Goal: Task Accomplishment & Management: Manage account settings

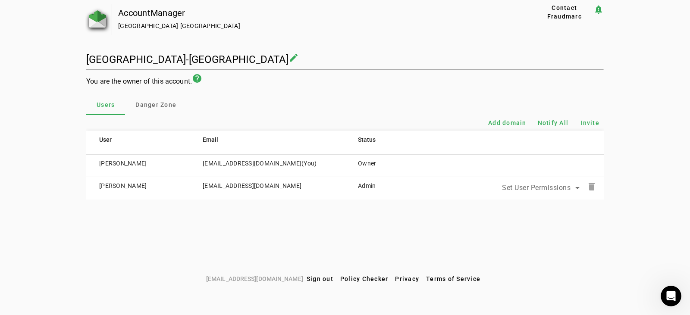
click at [100, 11] on img at bounding box center [97, 18] width 17 height 17
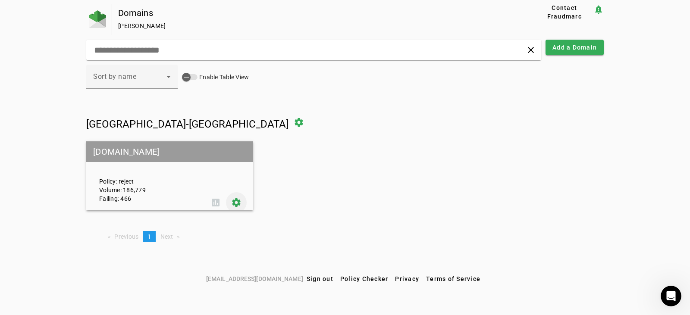
click at [238, 203] on span at bounding box center [236, 202] width 21 height 21
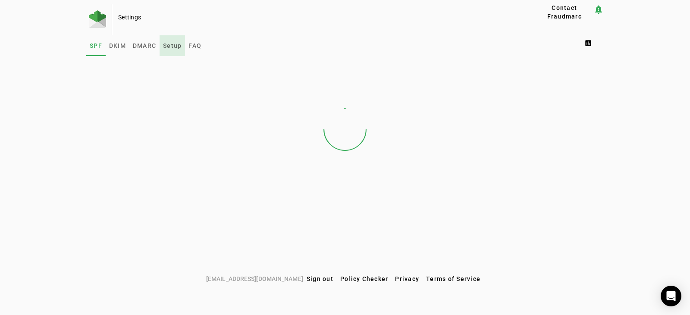
click at [172, 49] on span "Setup" at bounding box center [172, 45] width 19 height 21
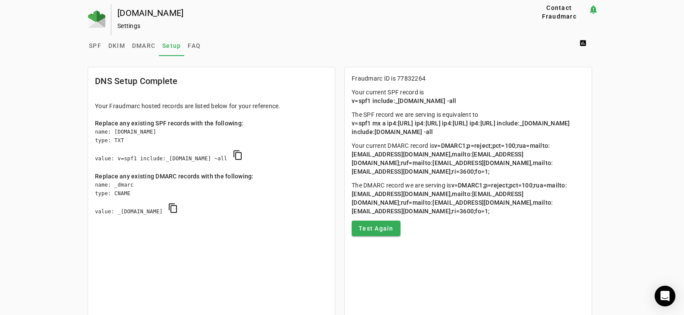
scroll to position [87, 0]
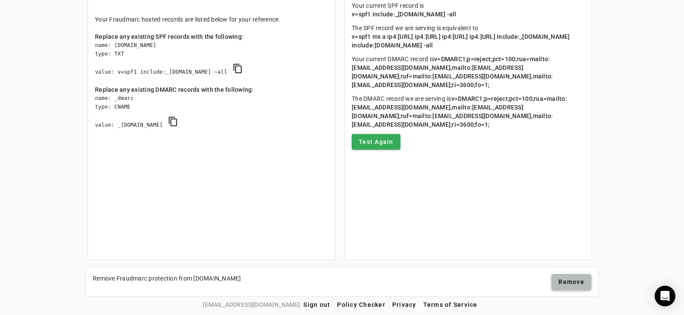
click at [573, 279] on span "Remove" at bounding box center [571, 282] width 26 height 9
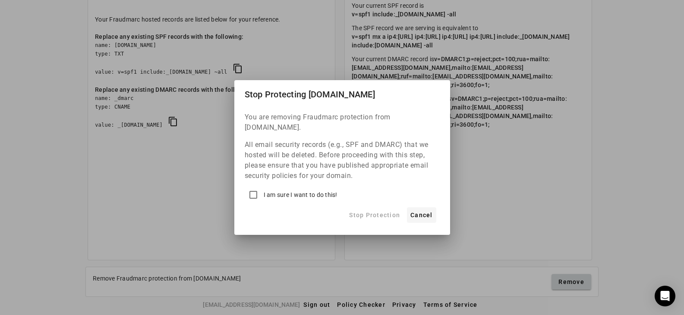
click at [428, 210] on span "Cancel" at bounding box center [421, 215] width 22 height 10
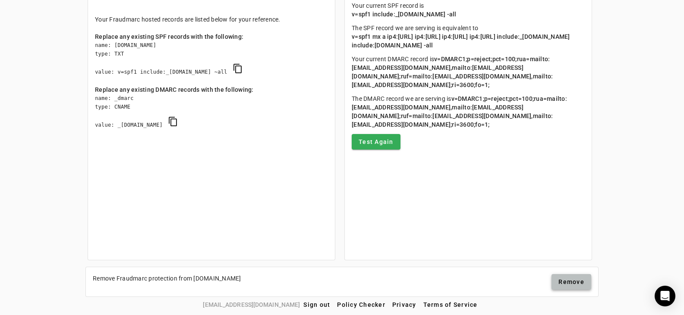
scroll to position [0, 0]
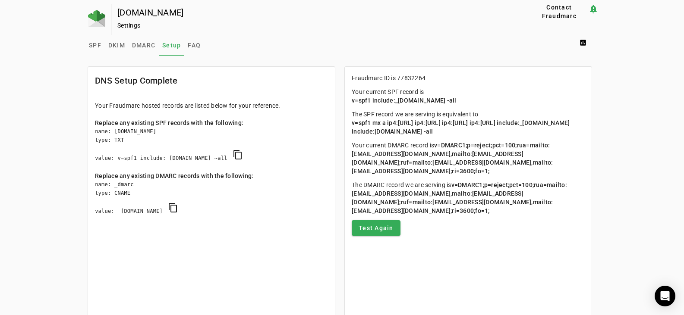
drag, startPoint x: 486, startPoint y: 140, endPoint x: 348, endPoint y: 125, distance: 138.4
click at [348, 125] on mat-card-content "Fraudmarc ID is 77832264 Your current SPF record is v=spf1 include:_[DOMAIN_NAM…" at bounding box center [468, 155] width 247 height 176
copy span "v=spf1 mx a ip4:[URL] ip4:[URL] ip4:[URL] ip4:[URL] include:_[DOMAIN_NAME] incl…"
click at [367, 87] on mat-card-content "Fraudmarc ID is 77832264 Your current SPF record is v=spf1 include:_[DOMAIN_NAM…" at bounding box center [468, 155] width 247 height 176
drag, startPoint x: 352, startPoint y: 121, endPoint x: 388, endPoint y: 122, distance: 35.8
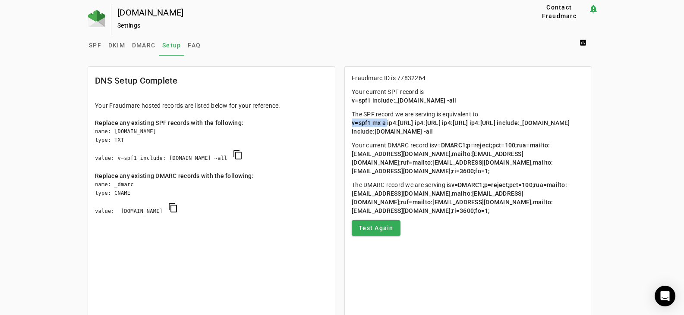
click at [388, 122] on span "v=spf1 mx a ip4:[URL] ip4:[URL] ip4:[URL] ip4:[URL] include:_[DOMAIN_NAME] incl…" at bounding box center [461, 127] width 220 height 16
copy span "v=spf1 mx a"
drag, startPoint x: 438, startPoint y: 140, endPoint x: 351, endPoint y: 124, distance: 88.1
click at [351, 124] on mat-card-content "Fraudmarc ID is 77832264 Your current SPF record is v=spf1 include:_[DOMAIN_NAM…" at bounding box center [468, 155] width 247 height 176
copy span "v=spf1 mx a ip4:[URL] ip4:[URL] ip4:[URL] ip4:[URL] include:_[DOMAIN_NAME] incl…"
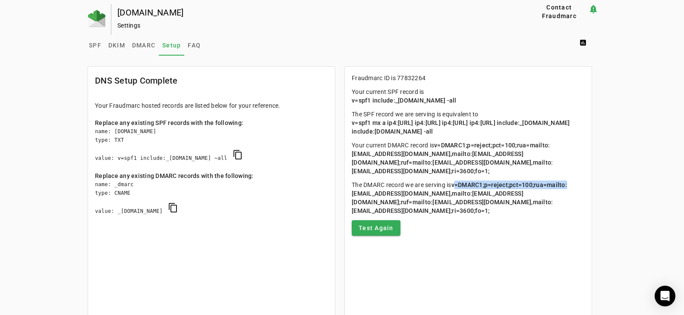
drag, startPoint x: 351, startPoint y: 202, endPoint x: 464, endPoint y: 198, distance: 113.5
click at [464, 198] on mat-card-content "Fraudmarc ID is 77832264 Your current SPF record is v=spf1 include:_[DOMAIN_NAM…" at bounding box center [468, 155] width 247 height 176
copy span "v=DMARC1;p=reject;pct=100;rua=mailto"
drag, startPoint x: 398, startPoint y: 218, endPoint x: 361, endPoint y: 221, distance: 36.8
click at [361, 214] on span "v=DMARC1;p=reject;pct=100;rua=mailto:[EMAIL_ADDRESS][DOMAIN_NAME],mailto:[EMAIL…" at bounding box center [458, 198] width 215 height 33
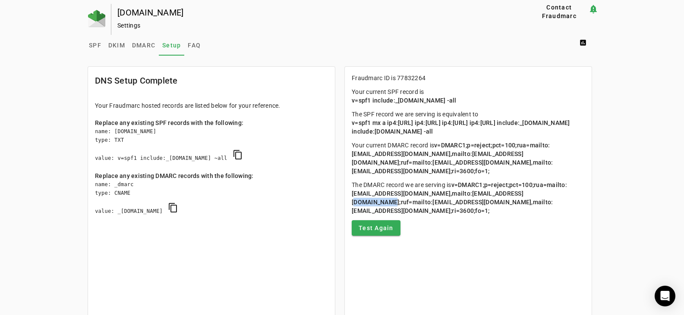
drag, startPoint x: 399, startPoint y: 210, endPoint x: 431, endPoint y: 210, distance: 31.5
click at [431, 210] on span "v=DMARC1;p=reject;pct=100;rua=mailto:[EMAIL_ADDRESS][DOMAIN_NAME],mailto:[EMAIL…" at bounding box center [458, 198] width 215 height 33
copy span "ruf=mailto:"
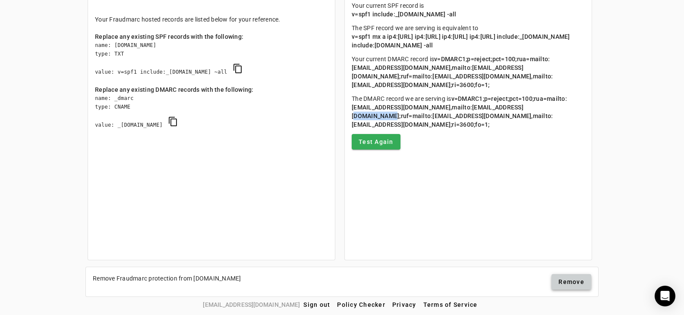
click at [569, 282] on span "Remove" at bounding box center [571, 282] width 26 height 9
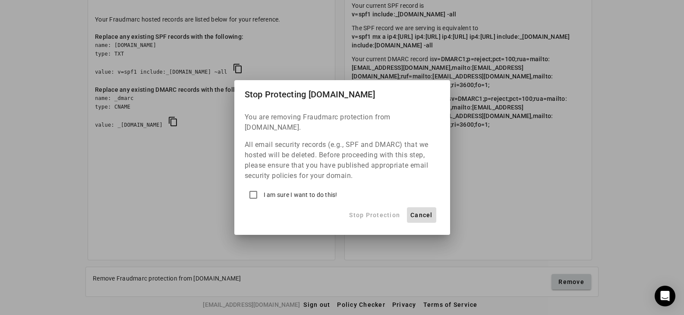
click at [423, 210] on span "Cancel" at bounding box center [421, 215] width 22 height 10
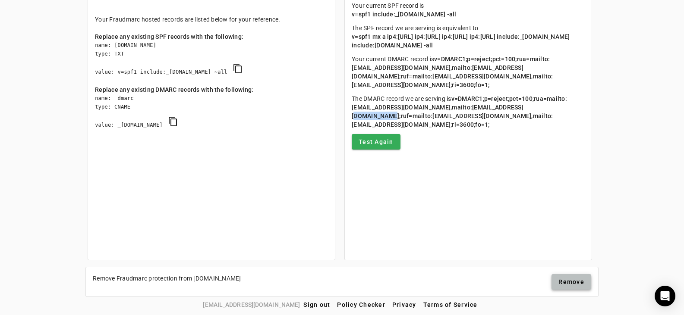
scroll to position [0, 0]
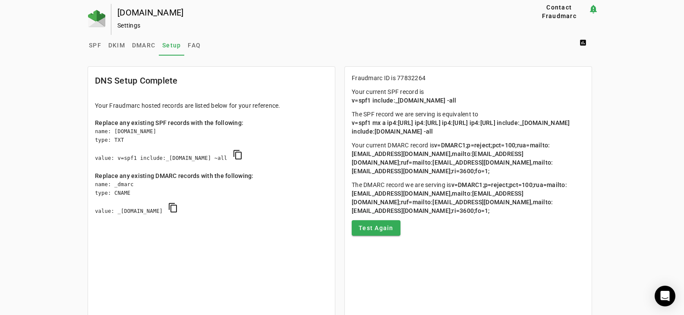
click at [295, 183] on div "name: _dmarc type: CNAME value: _[DOMAIN_NAME] content_copy" at bounding box center [211, 202] width 233 height 44
drag, startPoint x: 95, startPoint y: 44, endPoint x: 129, endPoint y: 46, distance: 33.7
click at [95, 44] on span "SPF" at bounding box center [95, 45] width 13 height 6
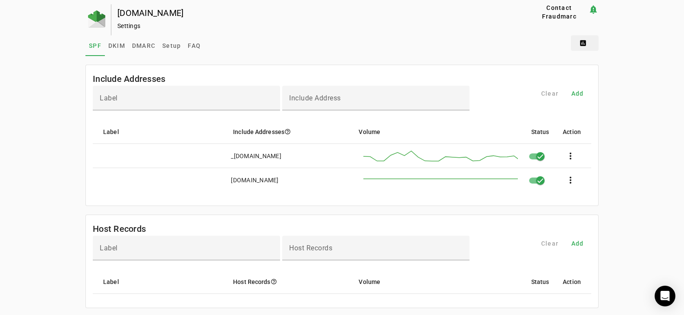
click at [586, 41] on span at bounding box center [585, 43] width 28 height 21
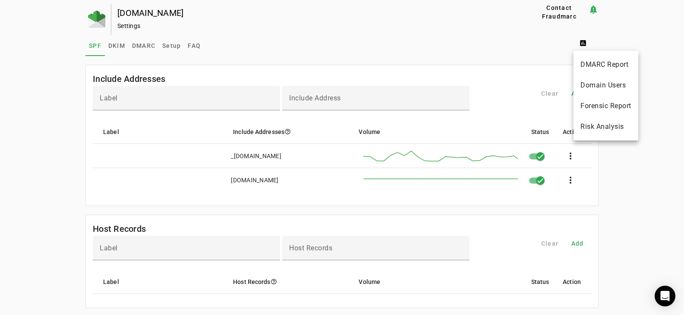
click at [517, 52] on div at bounding box center [342, 157] width 684 height 315
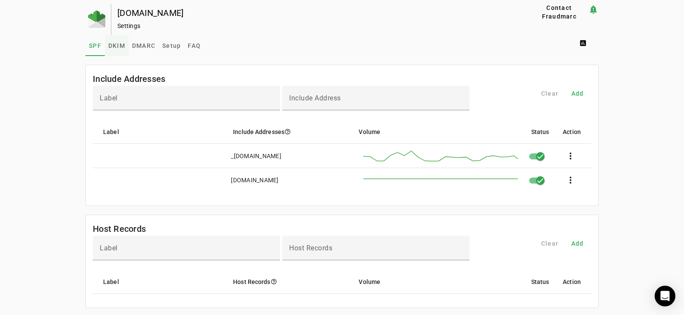
click at [113, 44] on span "DKIM" at bounding box center [116, 46] width 17 height 6
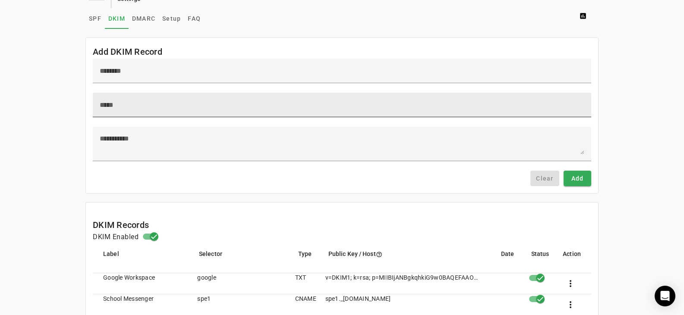
scroll to position [69, 0]
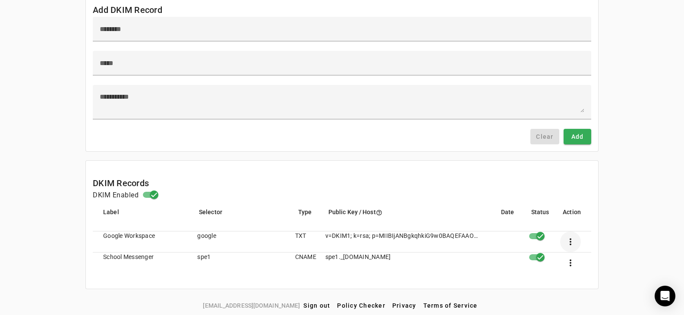
click at [571, 242] on span at bounding box center [570, 242] width 21 height 21
drag, startPoint x: 431, startPoint y: 249, endPoint x: 425, endPoint y: 246, distance: 7.0
click at [430, 249] on div at bounding box center [342, 157] width 684 height 315
click at [389, 235] on mat-cell "v=DKIM1; k=rsa; p=MIIBIjANBgkqhkiG9w0BAQEFAAOCAQ8AMIIBCgKCAQEAgjlqIJSBsasPMI6MP…" at bounding box center [402, 242] width 169 height 21
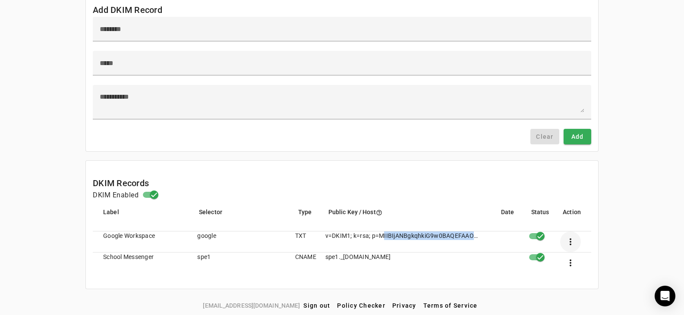
click at [577, 238] on span at bounding box center [570, 242] width 21 height 21
click at [591, 260] on span "Edit" at bounding box center [600, 265] width 26 height 10
type input "******"
type input "**********"
type textarea "**********"
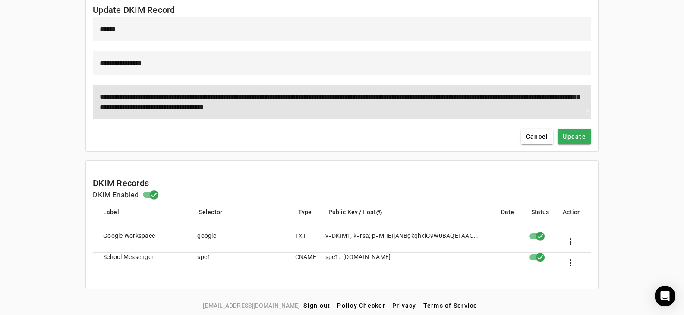
scroll to position [31, 0]
drag, startPoint x: 107, startPoint y: 106, endPoint x: 430, endPoint y: 112, distance: 323.5
click at [430, 112] on div "**********" at bounding box center [342, 102] width 484 height 35
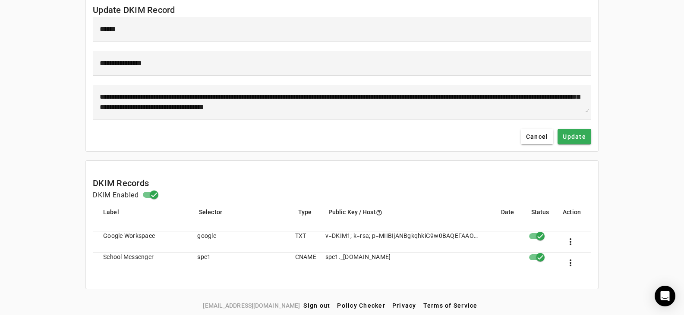
drag, startPoint x: 449, startPoint y: 255, endPoint x: 326, endPoint y: 258, distance: 122.5
click at [326, 258] on mat-cell "spe1._[DOMAIN_NAME]" at bounding box center [402, 263] width 169 height 21
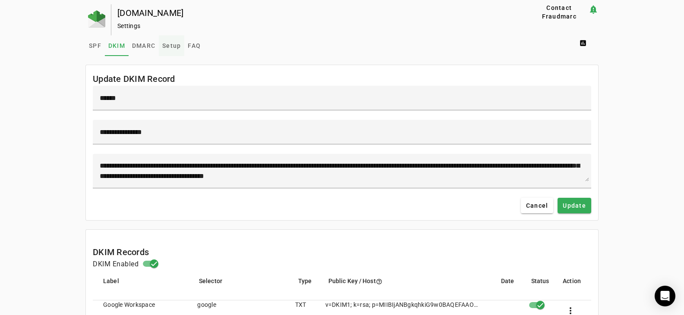
drag, startPoint x: 163, startPoint y: 44, endPoint x: 170, endPoint y: 45, distance: 7.0
click at [163, 44] on span "Setup" at bounding box center [171, 46] width 19 height 6
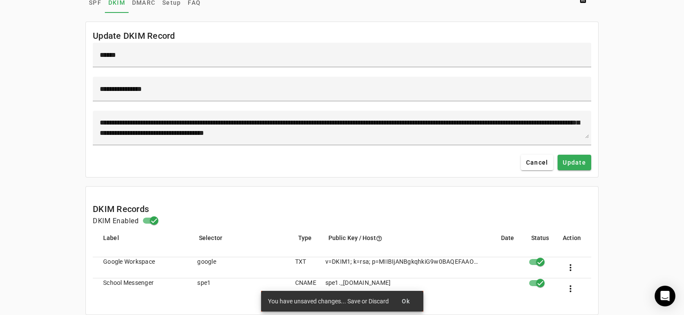
scroll to position [69, 0]
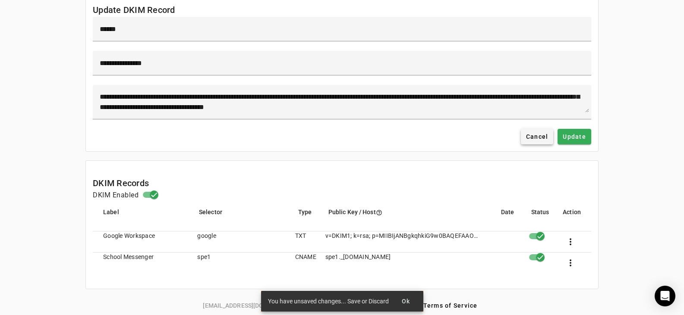
click at [542, 136] on span "Cancel" at bounding box center [537, 136] width 22 height 9
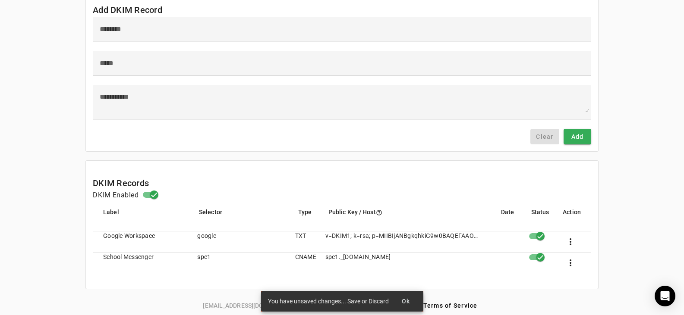
scroll to position [0, 0]
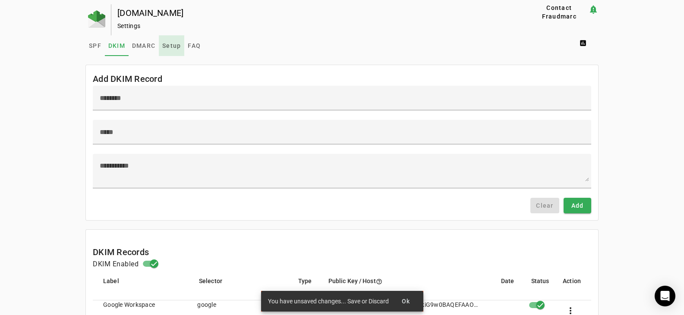
click at [169, 44] on span "Setup" at bounding box center [171, 46] width 19 height 6
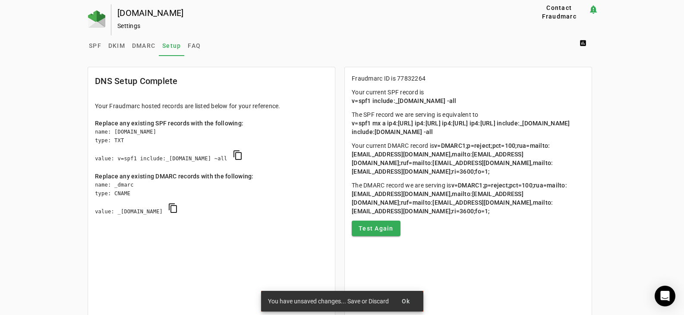
scroll to position [87, 0]
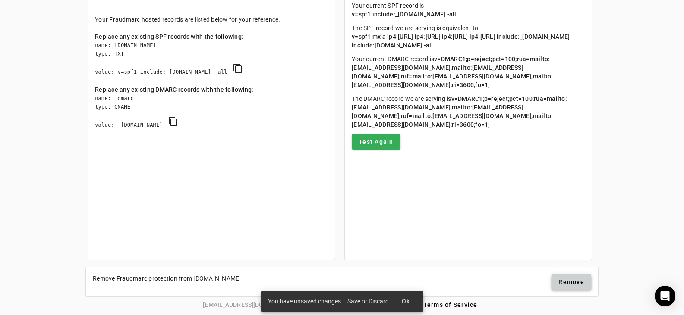
click at [568, 281] on span "Remove" at bounding box center [571, 282] width 26 height 9
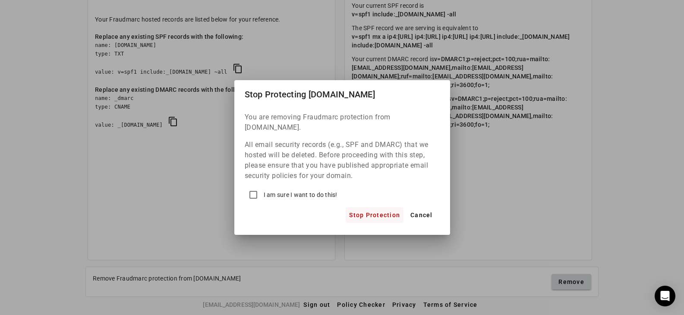
click at [381, 210] on span "Stop Protection" at bounding box center [374, 215] width 51 height 10
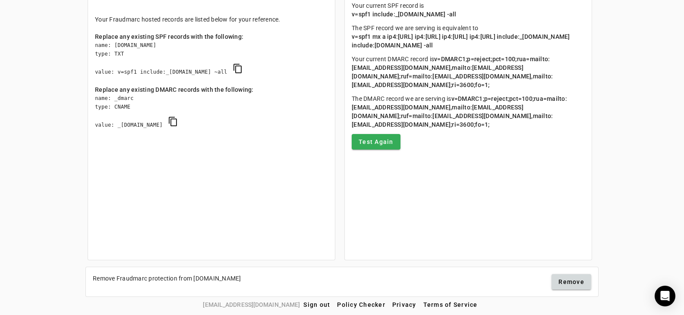
click at [402, 301] on div "Removing [DOMAIN_NAME] Ok" at bounding box center [342, 157] width 684 height 315
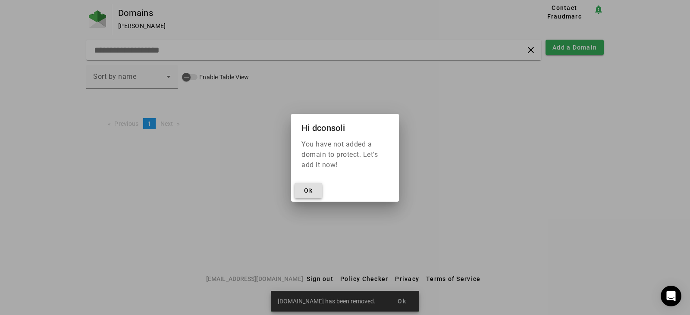
click at [310, 191] on span "Ok" at bounding box center [308, 190] width 9 height 7
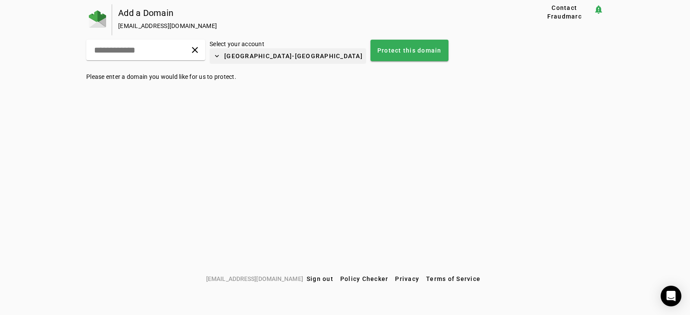
click at [316, 59] on span "[GEOGRAPHIC_DATA]-[GEOGRAPHIC_DATA]" at bounding box center [293, 56] width 138 height 9
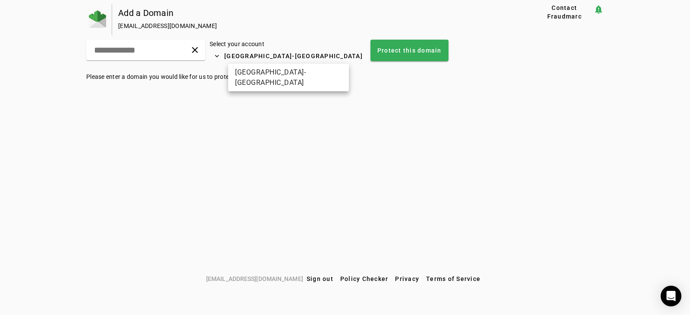
click at [395, 154] on div at bounding box center [345, 157] width 690 height 315
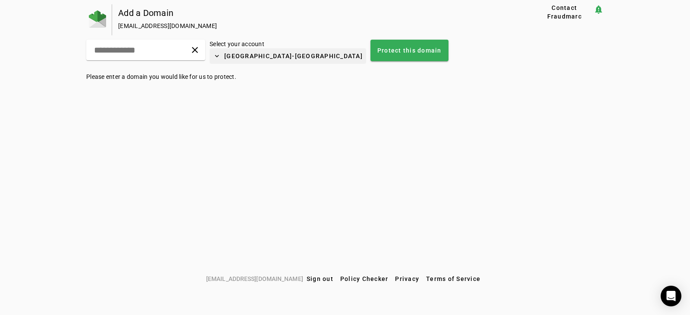
click at [239, 57] on span at bounding box center [288, 56] width 157 height 21
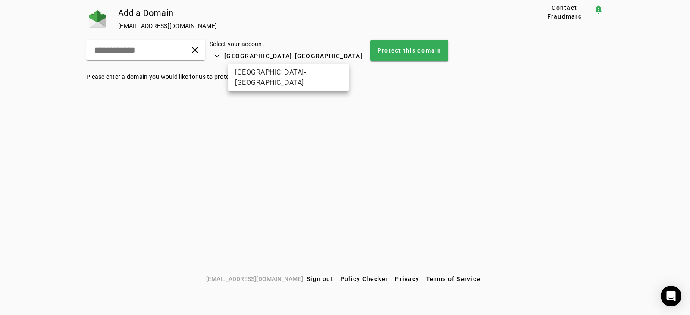
click at [215, 51] on div at bounding box center [345, 157] width 690 height 315
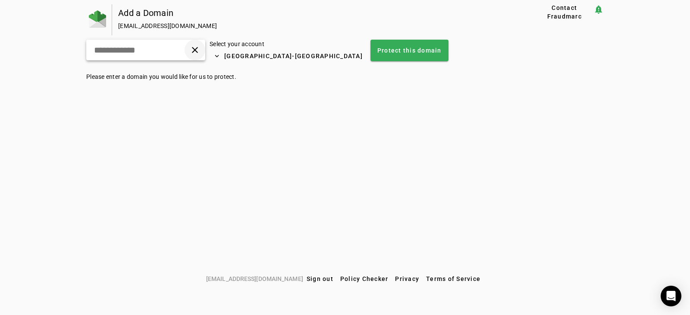
click at [205, 51] on span at bounding box center [195, 50] width 21 height 21
